Goal: Task Accomplishment & Management: Use online tool/utility

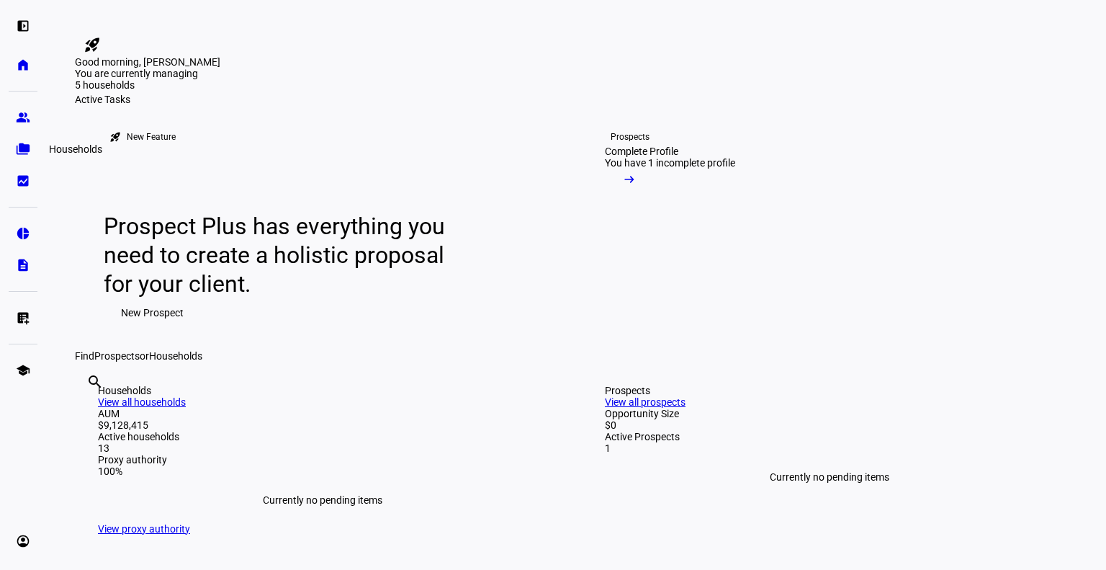
click at [20, 149] on eth-mat-symbol "folder_copy" at bounding box center [23, 149] width 14 height 14
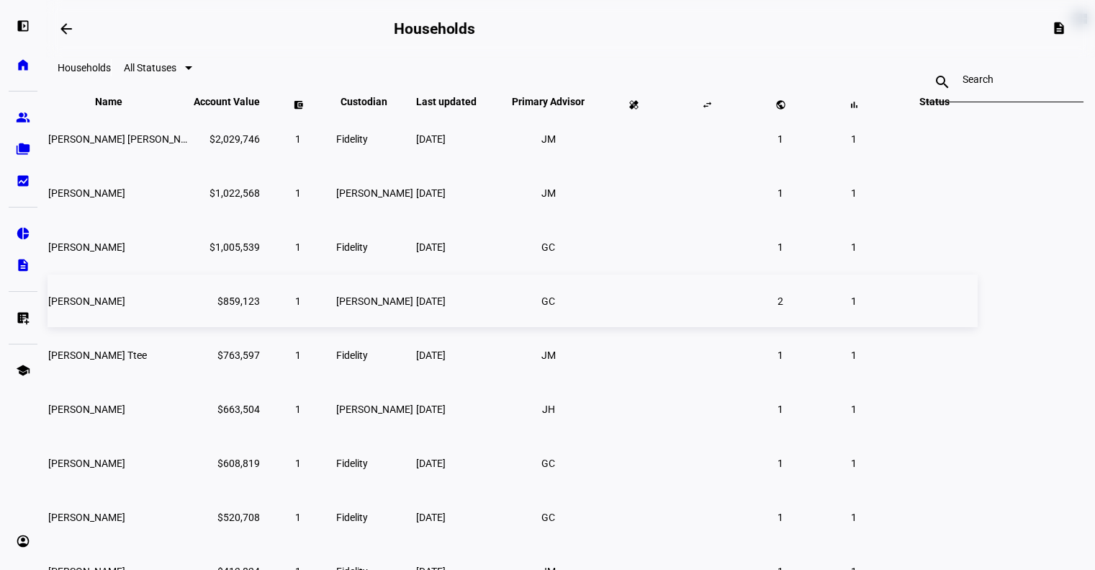
scroll to position [75, 0]
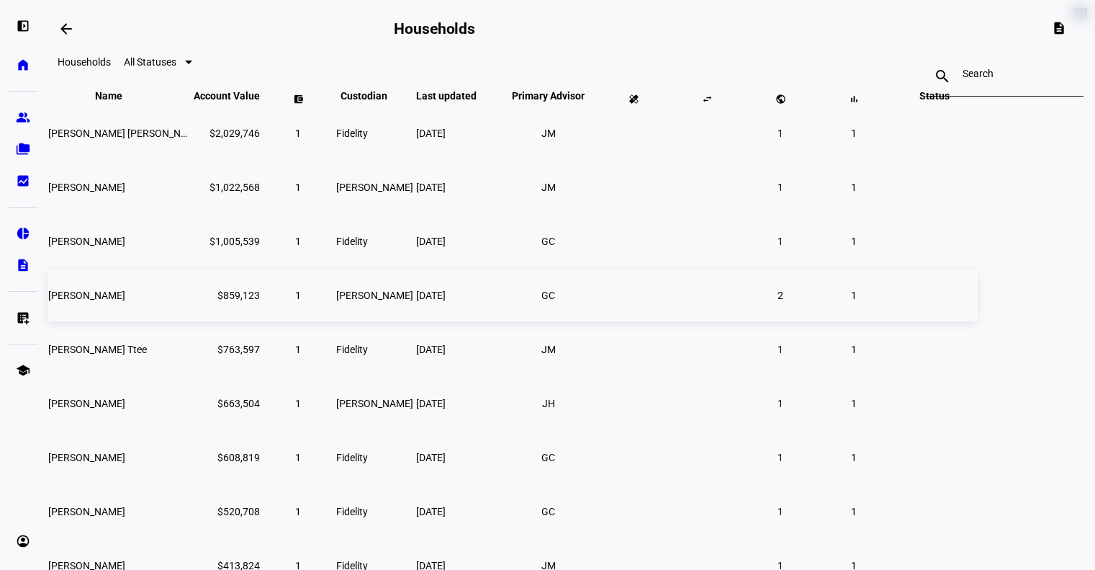
click at [261, 321] on td "$859,123" at bounding box center [227, 295] width 68 height 53
click at [446, 301] on span "[DATE]" at bounding box center [431, 295] width 30 height 12
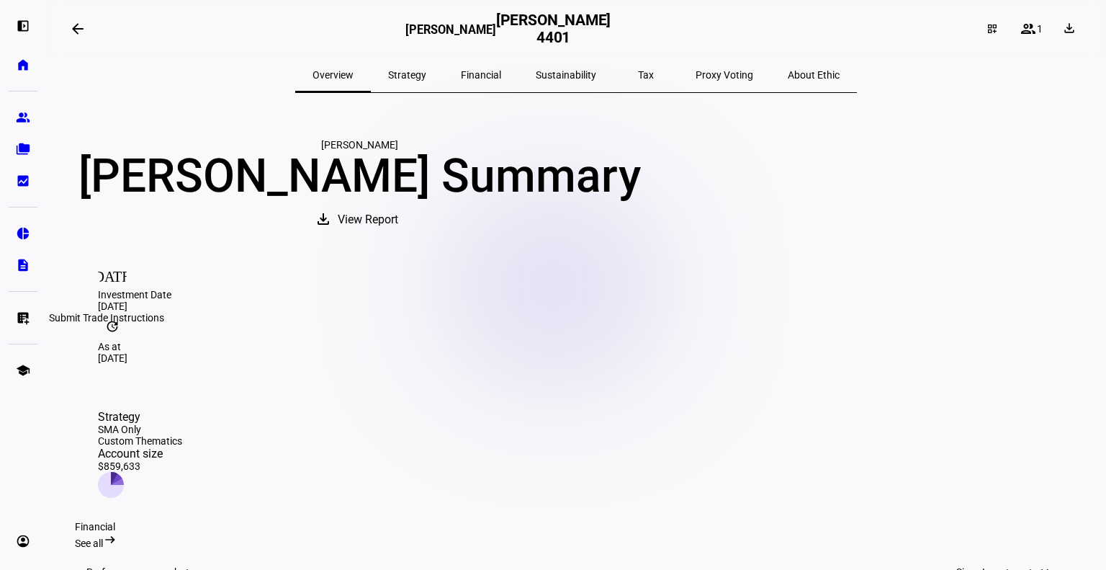
click at [27, 319] on eth-mat-symbol "list_alt_add" at bounding box center [23, 317] width 14 height 14
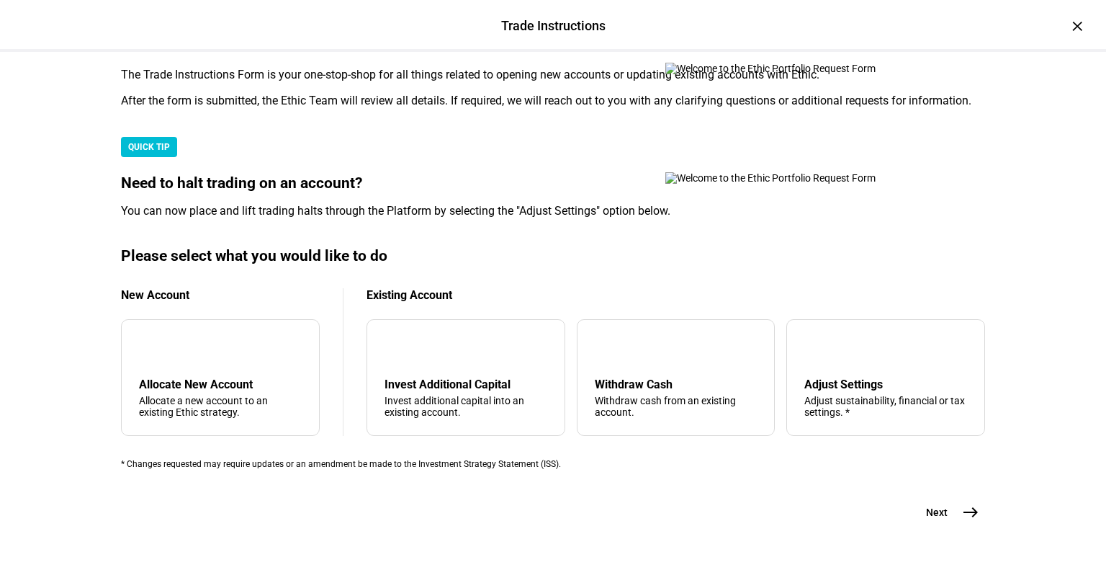
scroll to position [403, 0]
click at [599, 340] on mat-icon "arrow_upward" at bounding box center [606, 348] width 17 height 17
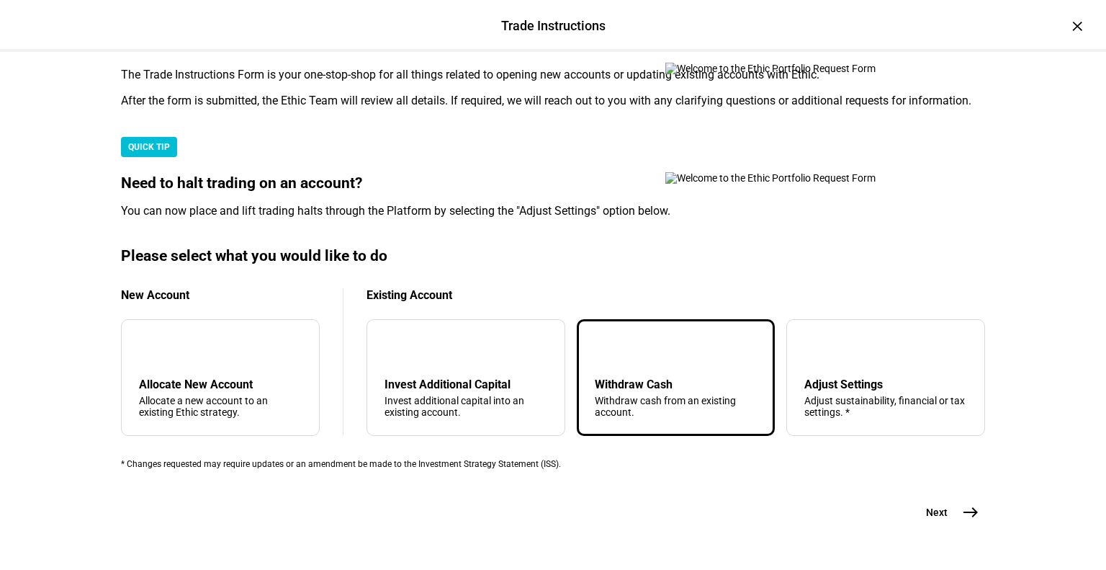
click at [964, 511] on mat-icon "east" at bounding box center [970, 511] width 17 height 17
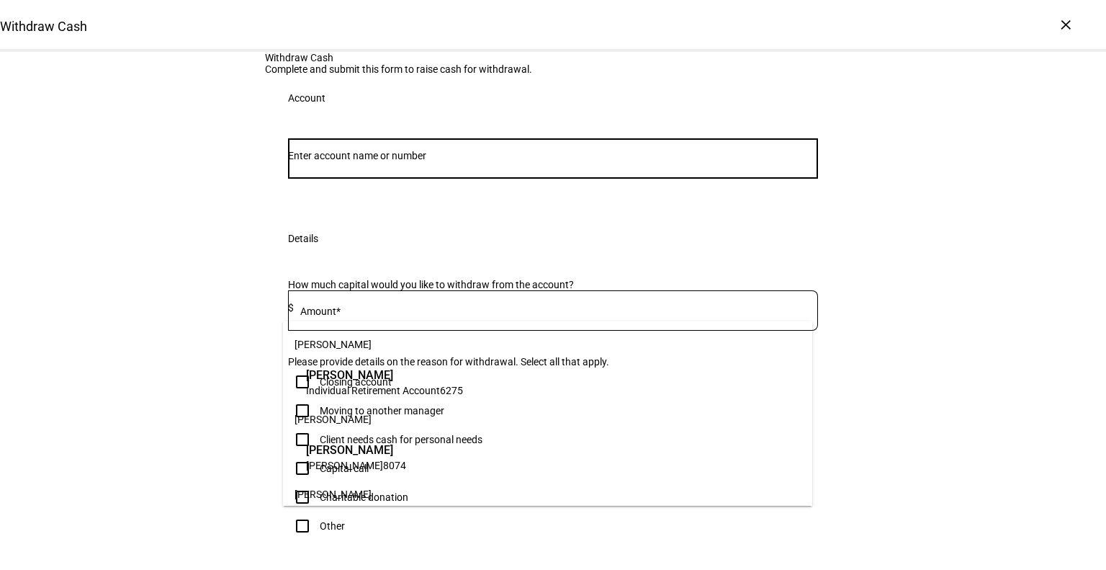
click at [529, 161] on input "Number" at bounding box center [553, 156] width 530 height 12
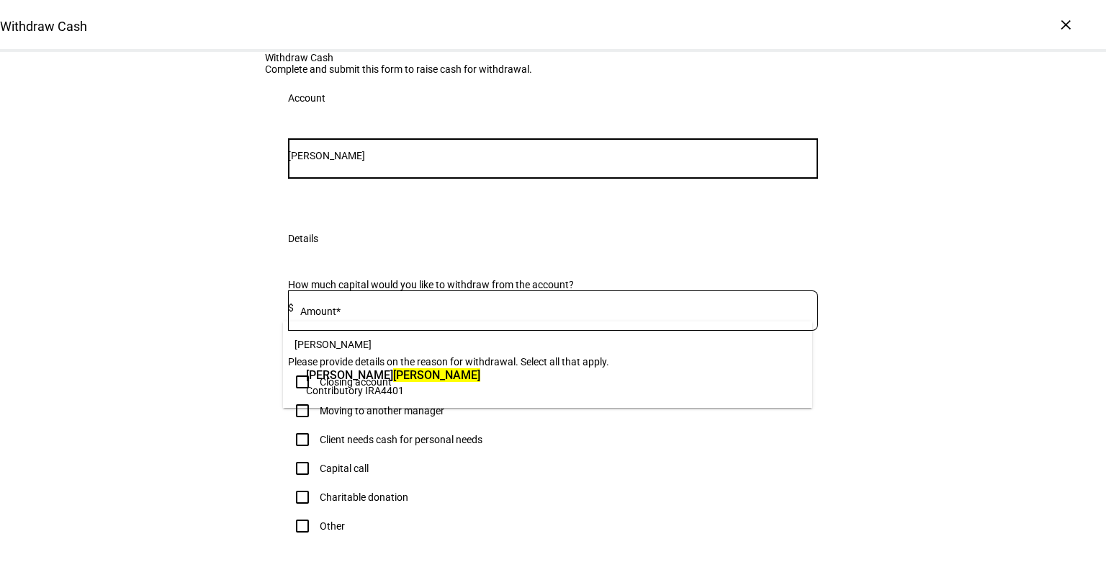
type input "[PERSON_NAME]"
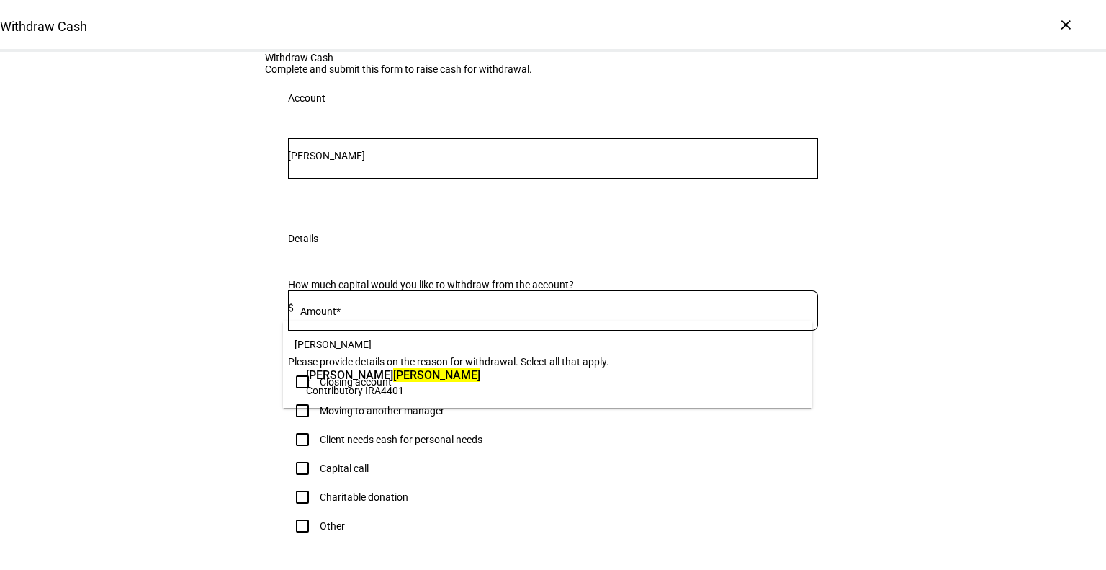
click at [387, 388] on span "4401" at bounding box center [392, 391] width 23 height 12
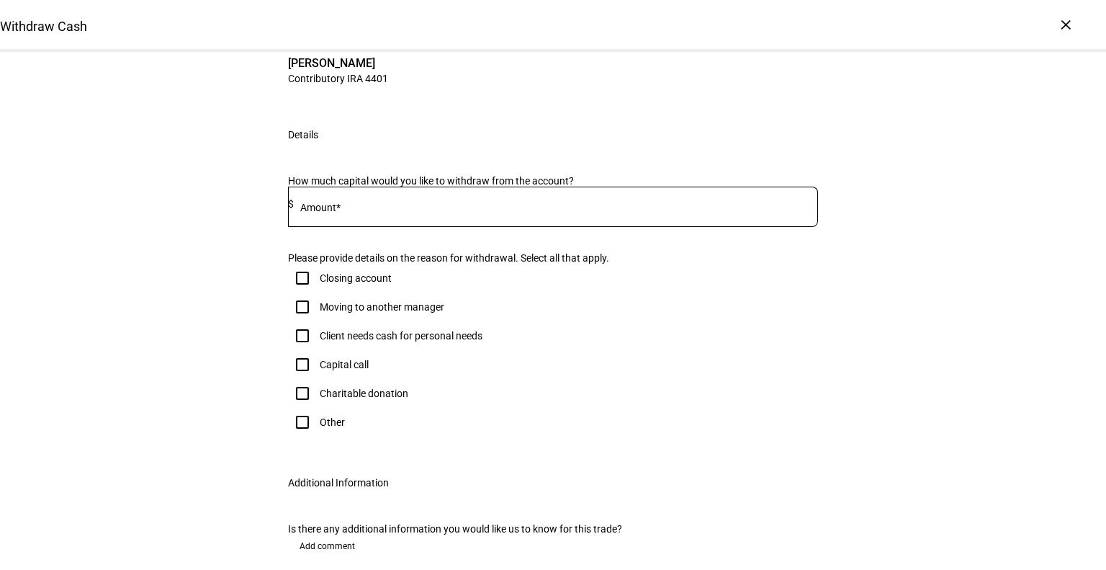
scroll to position [167, 0]
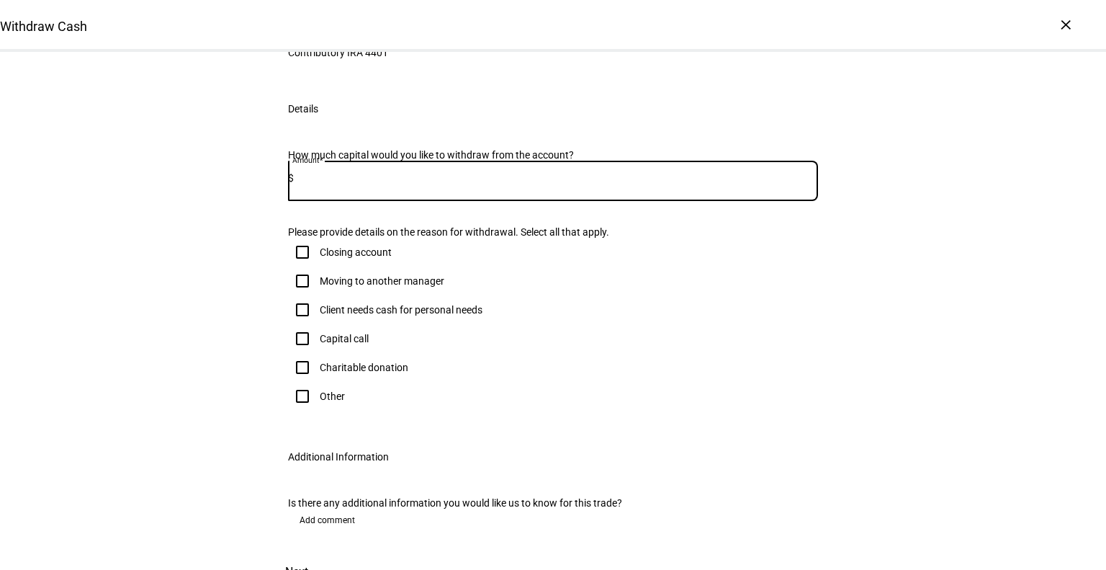
click at [361, 184] on input at bounding box center [556, 178] width 524 height 12
type input "150,000"
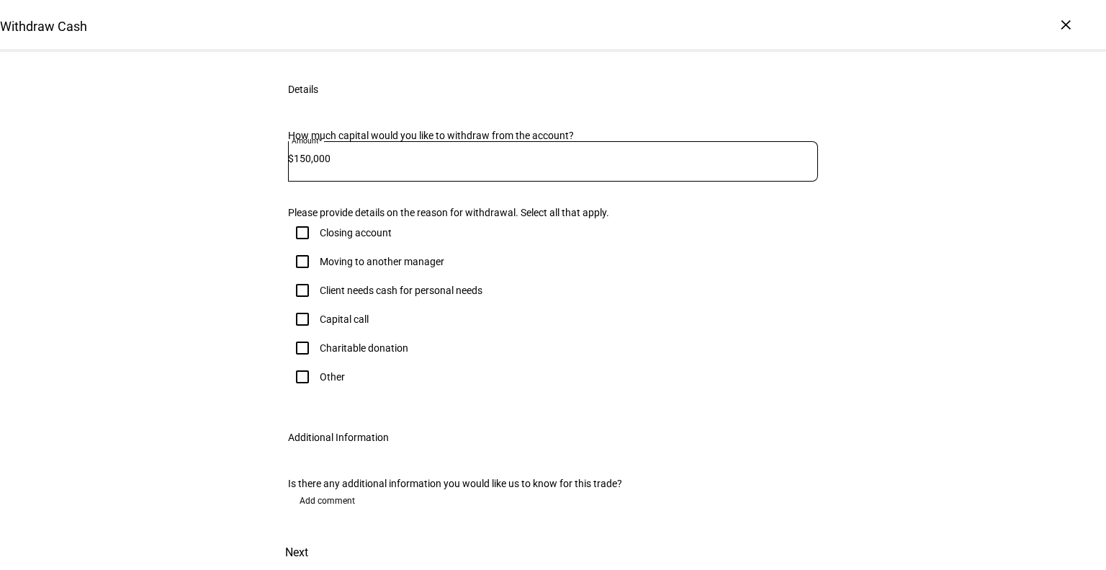
scroll to position [302, 0]
click at [297, 391] on input "Other" at bounding box center [302, 376] width 29 height 29
checkbox input "true"
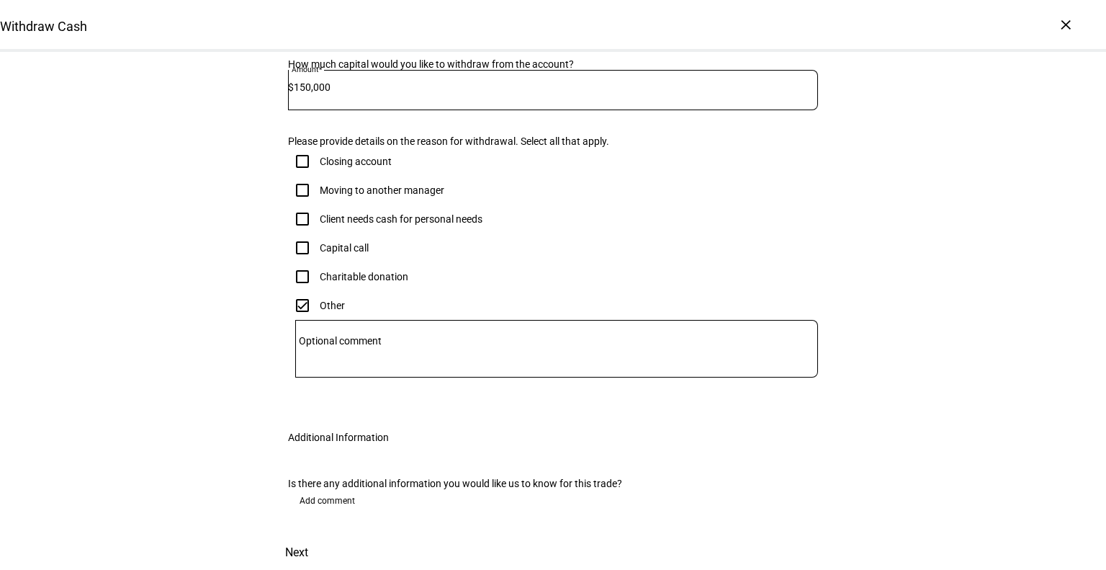
click at [317, 346] on mat-label "Optional comment" at bounding box center [340, 341] width 83 height 12
click at [317, 366] on textarea "Optional comment" at bounding box center [556, 348] width 523 height 35
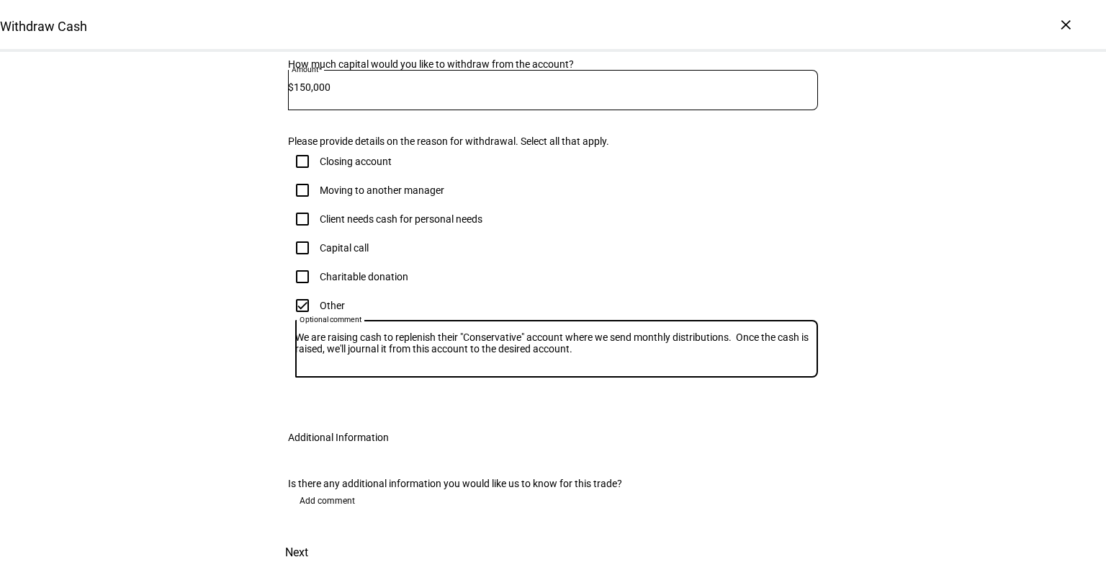
scroll to position [547, 0]
type textarea "We are raising cash to replenish their "Conservative" account where we send mon…"
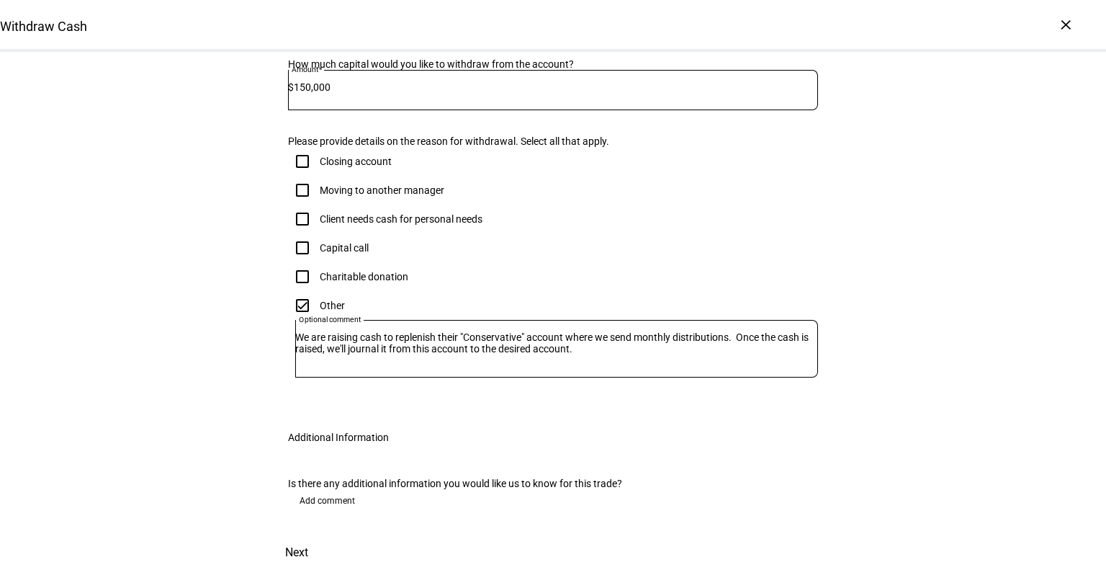
click at [308, 535] on span "Next" at bounding box center [296, 552] width 23 height 35
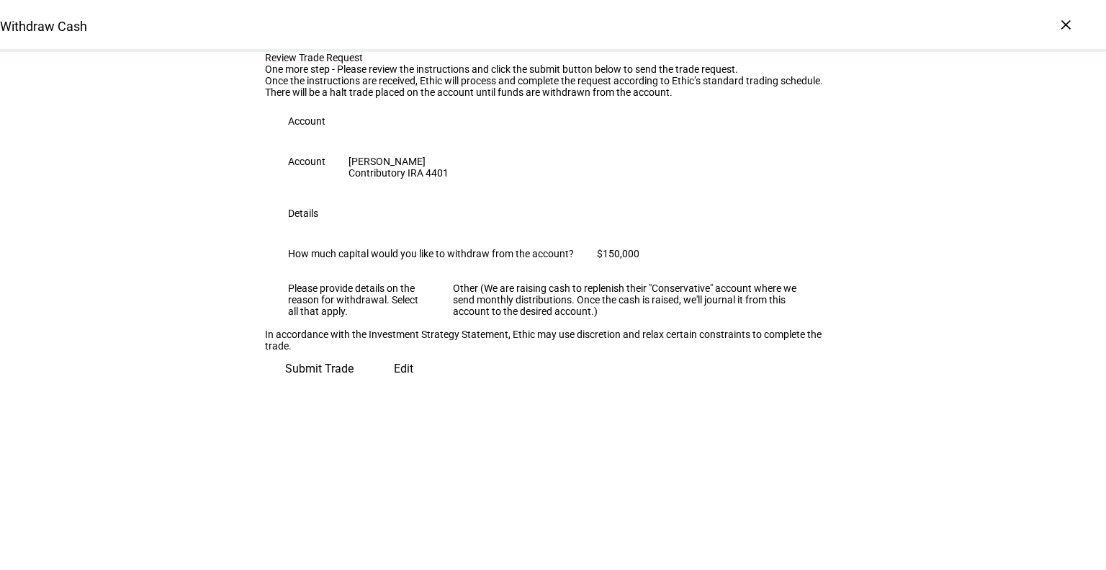
scroll to position [151, 0]
click at [354, 386] on span "Submit Trade" at bounding box center [319, 368] width 68 height 35
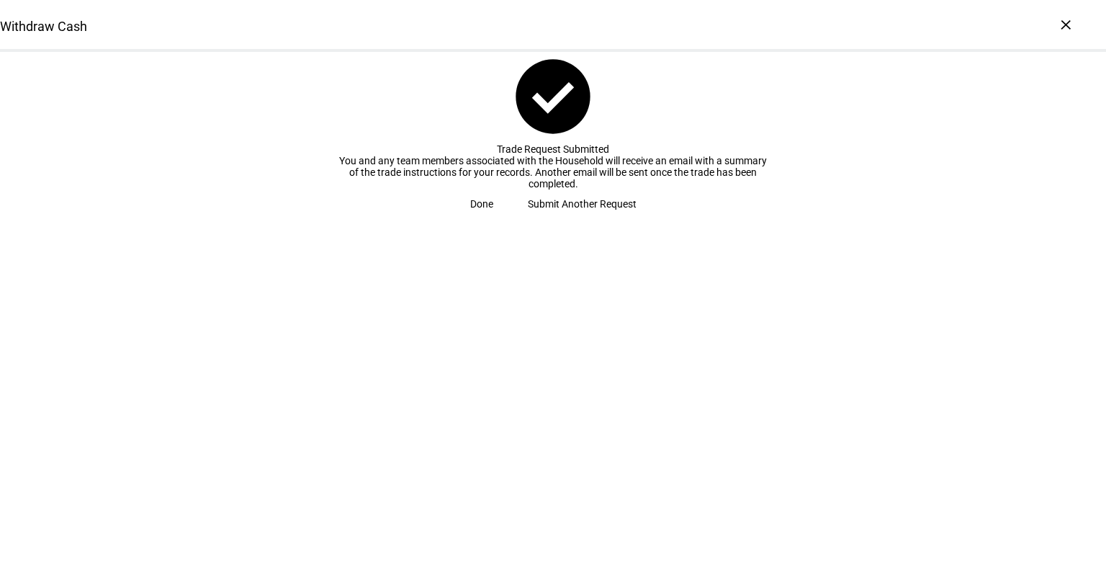
click at [493, 218] on span "Done" at bounding box center [481, 203] width 23 height 29
